Goal: Navigation & Orientation: Find specific page/section

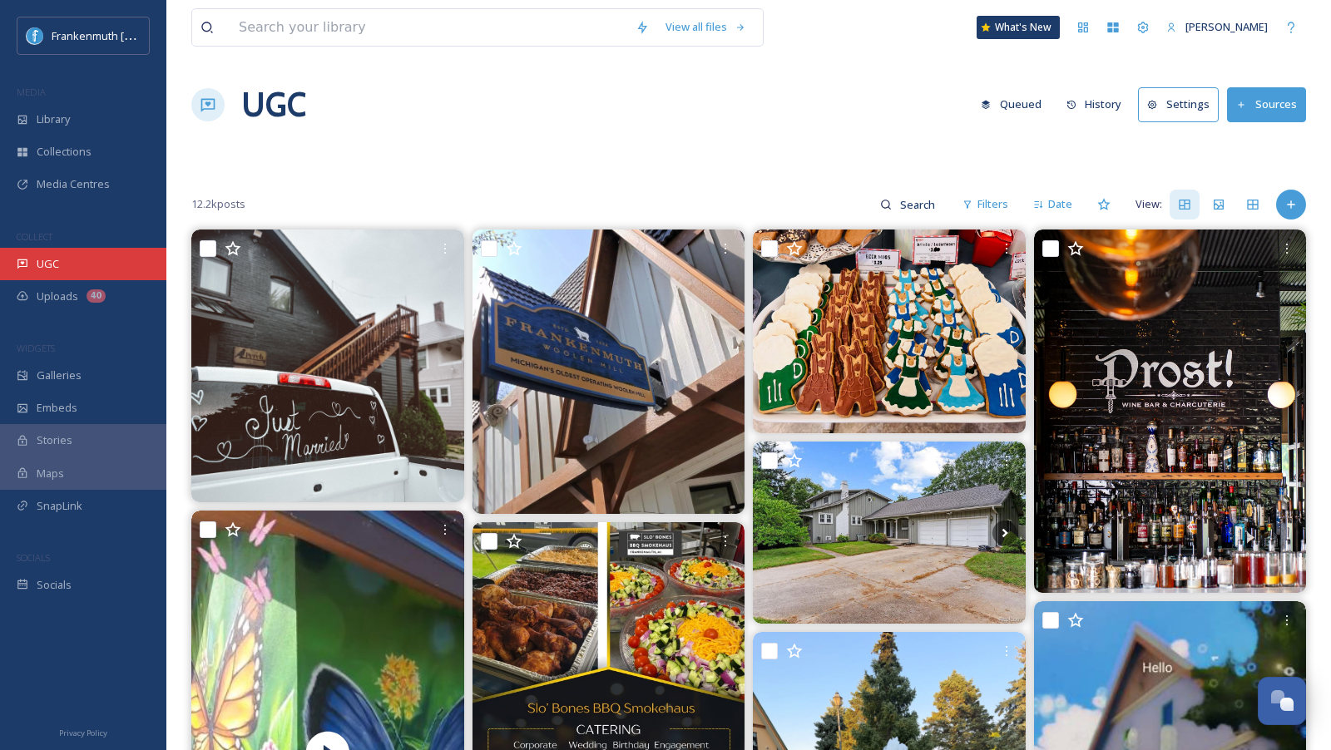
click at [81, 258] on div "UGC" at bounding box center [83, 264] width 166 height 32
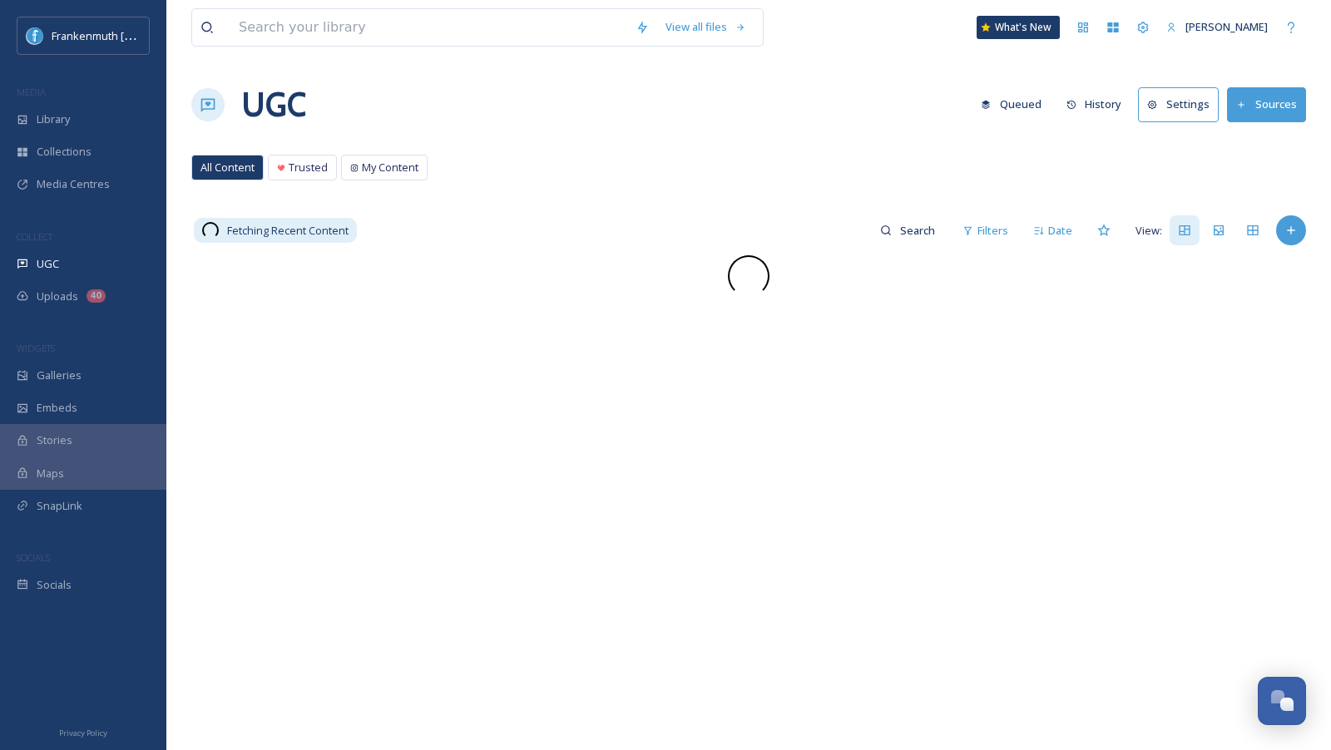
click at [82, 606] on div at bounding box center [83, 657] width 166 height 112
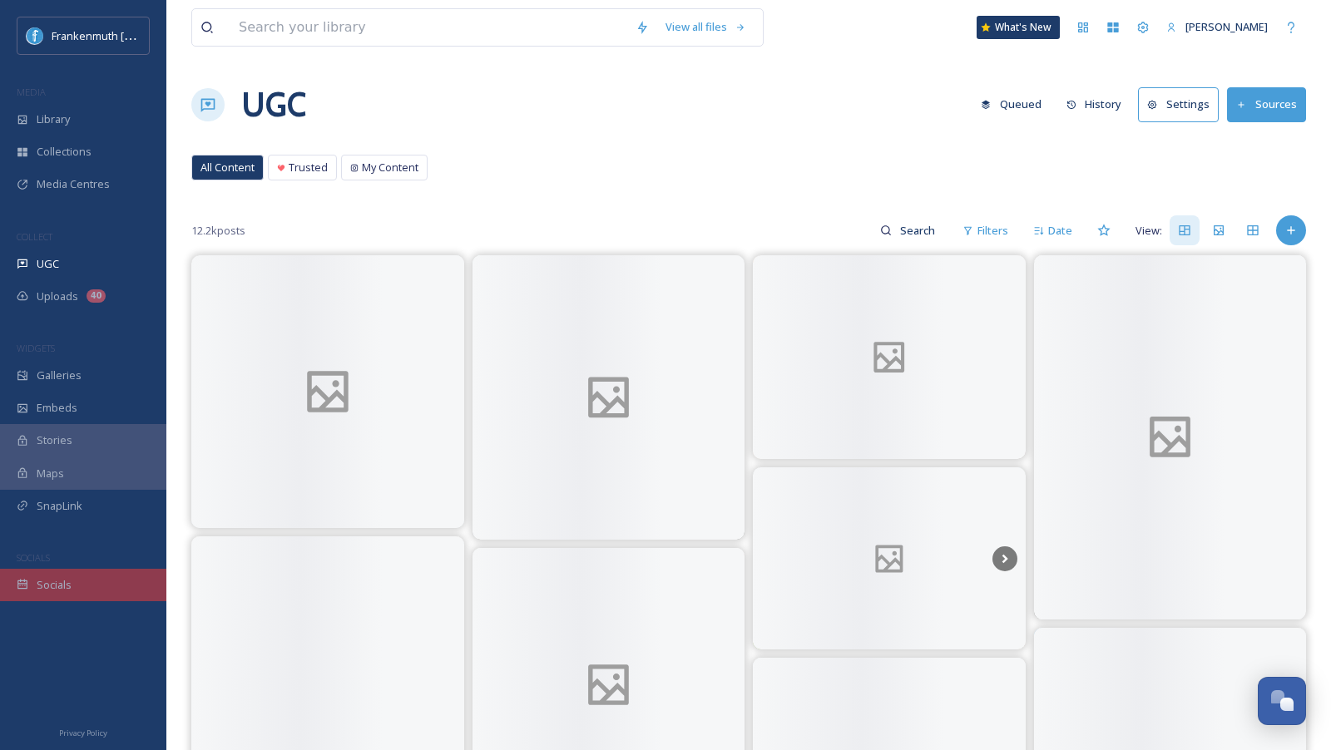
click at [92, 591] on div "Socials" at bounding box center [83, 585] width 166 height 32
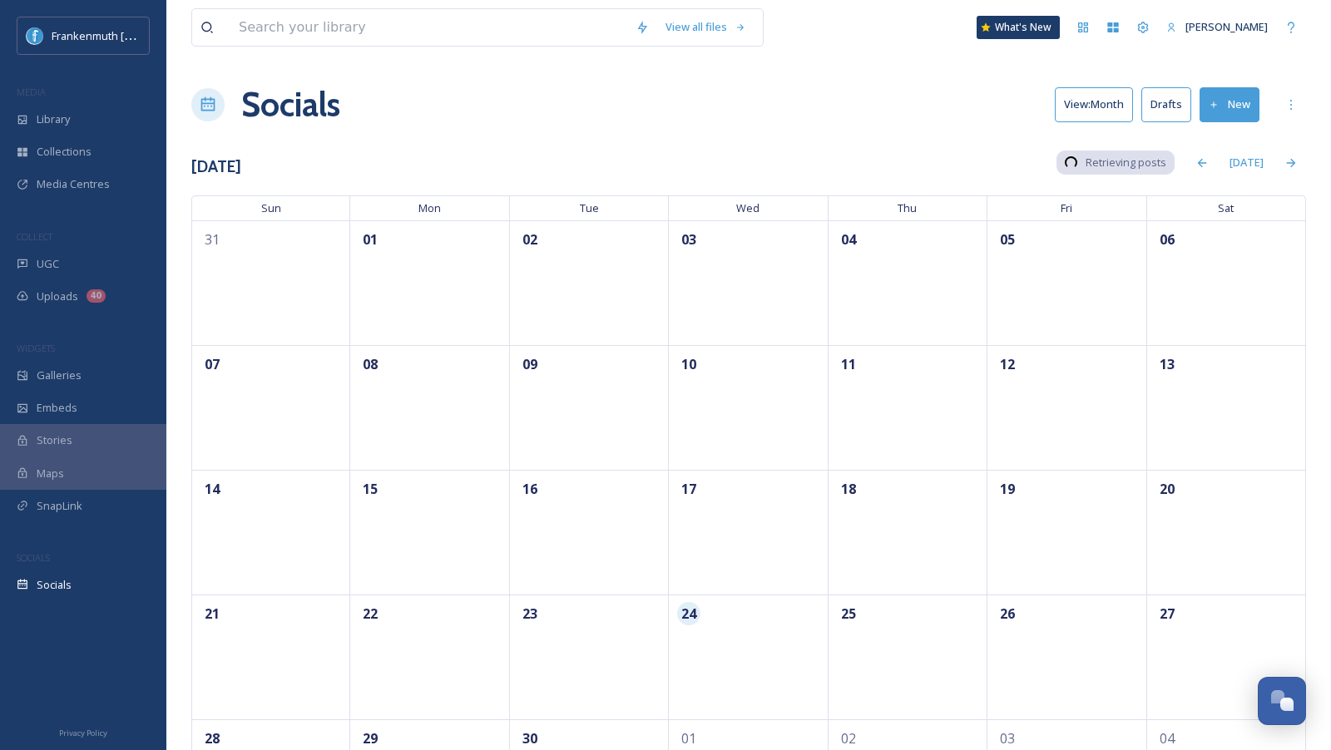
click at [576, 135] on div "View all files What's New [PERSON_NAME] Socials View: Month Drafts New [DATE] R…" at bounding box center [748, 431] width 1165 height 862
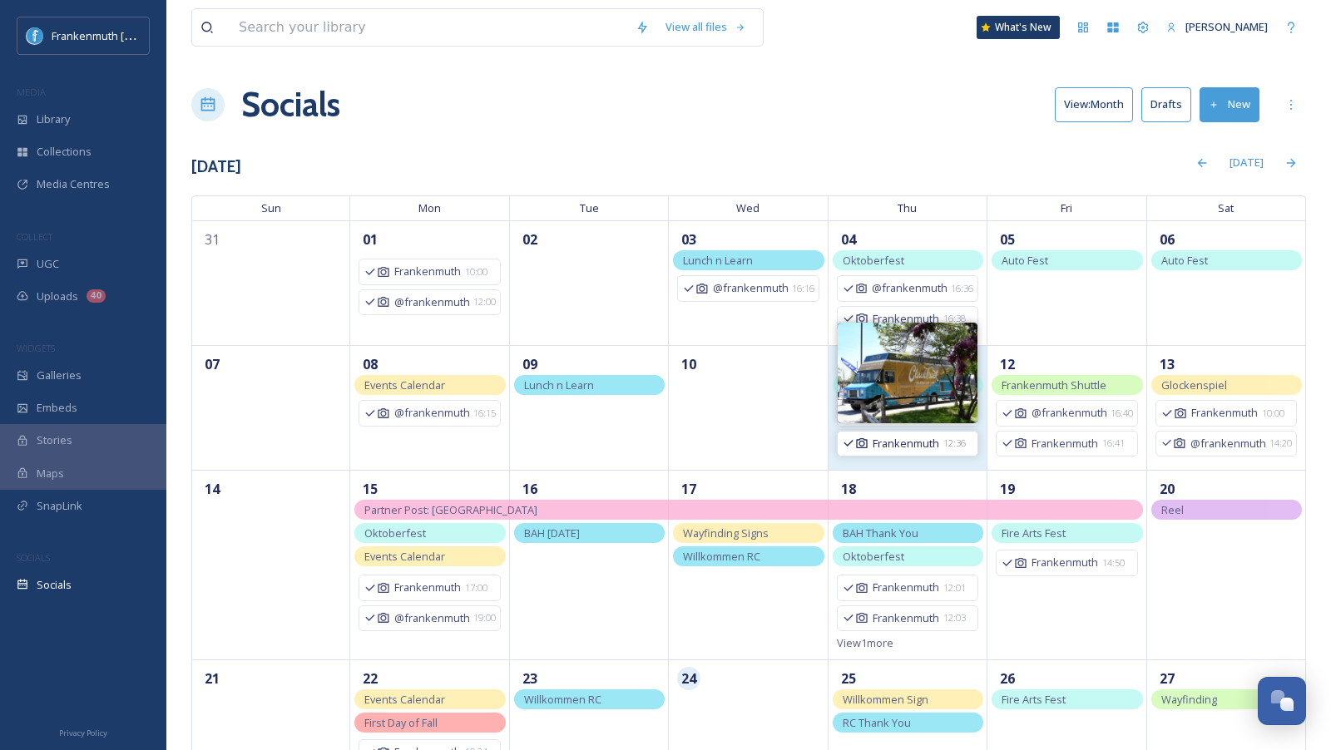
scroll to position [194, 0]
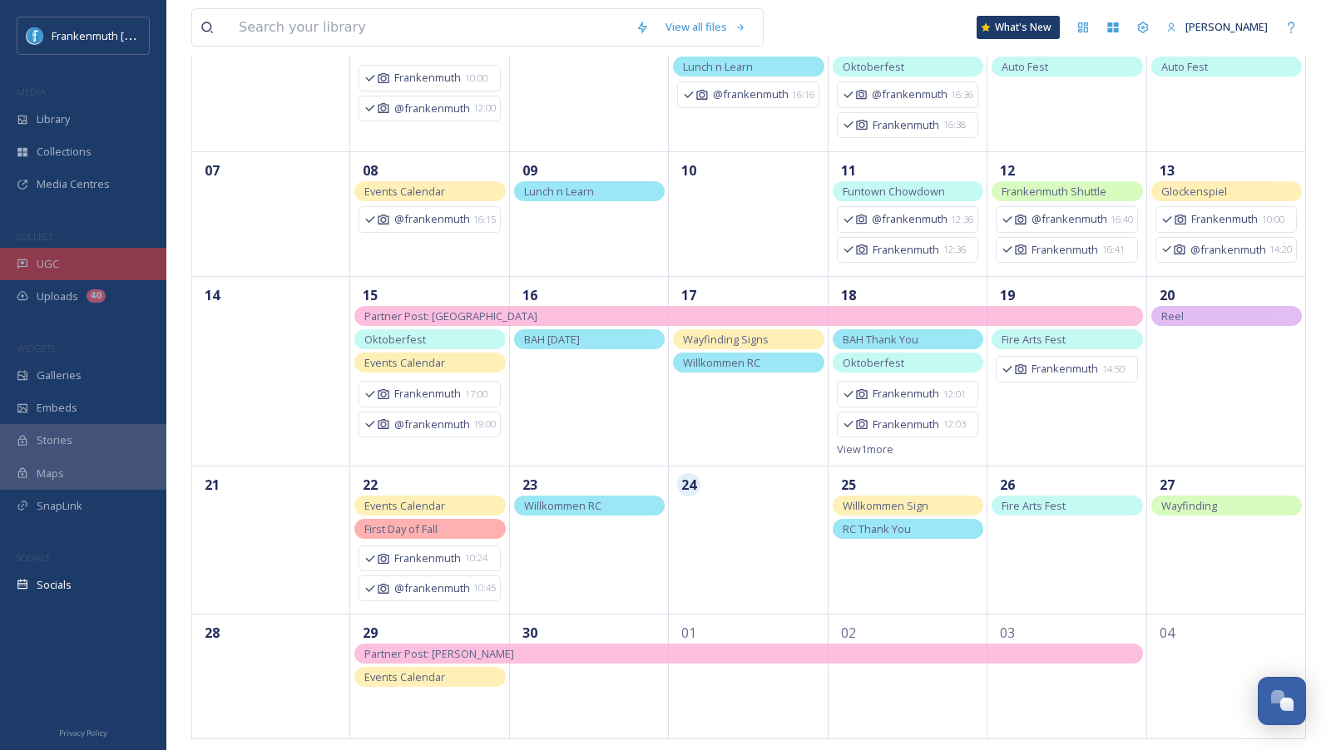
click at [93, 256] on div "UGC" at bounding box center [83, 264] width 166 height 32
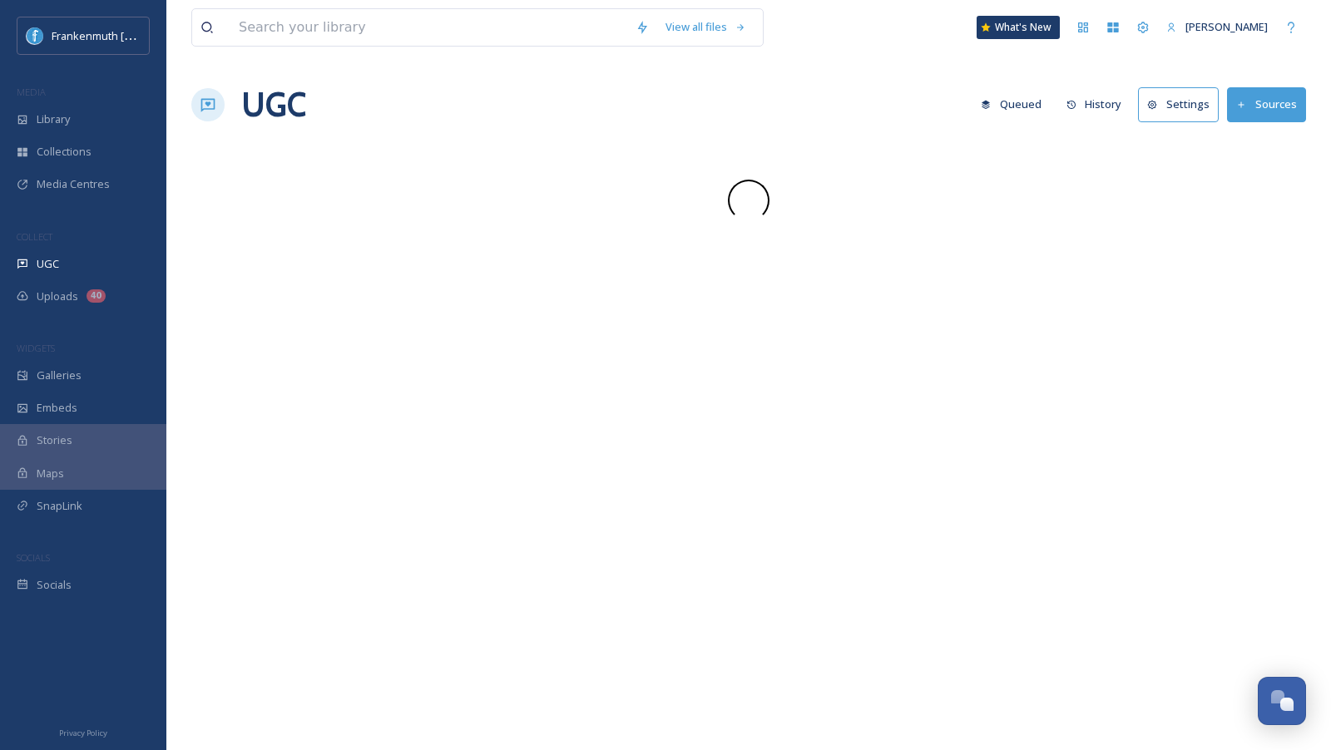
click at [93, 256] on div "UGC" at bounding box center [83, 264] width 166 height 32
